Goal: Find specific page/section: Find specific page/section

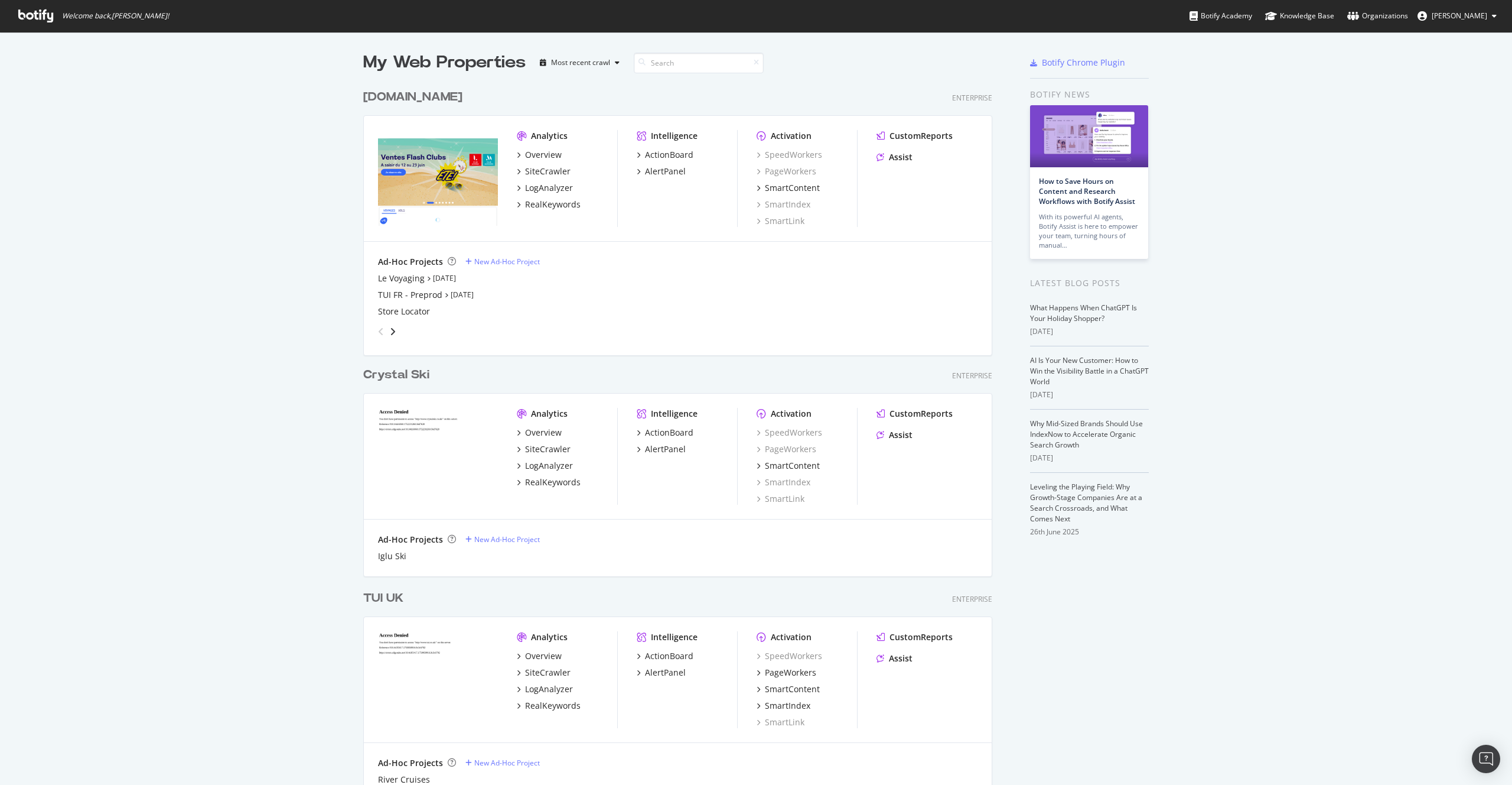
scroll to position [3628, 639]
click at [799, 671] on div "PageWorkers" at bounding box center [791, 672] width 52 height 12
